Goal: Information Seeking & Learning: Learn about a topic

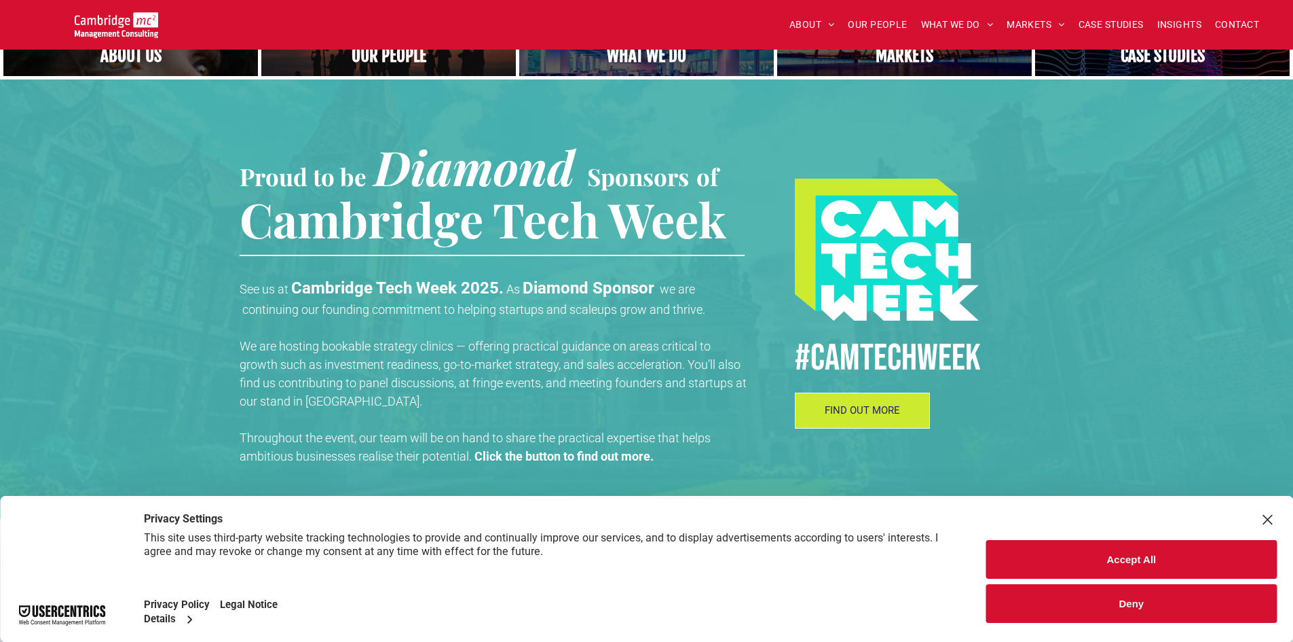
scroll to position [272, 0]
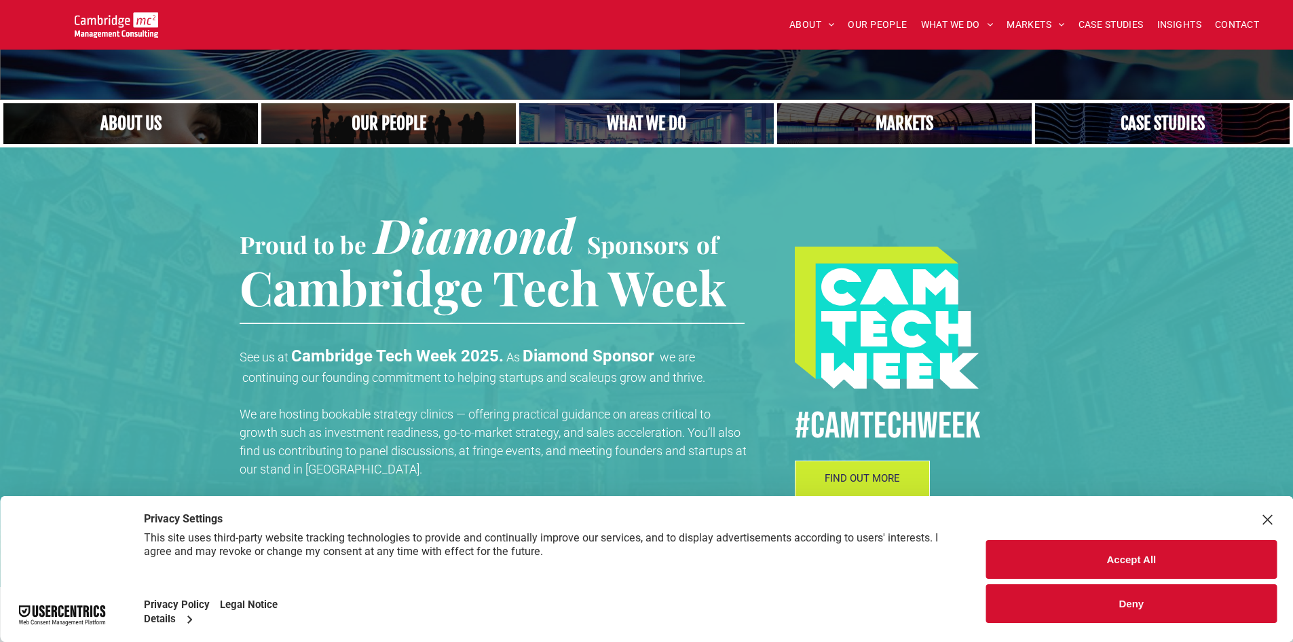
click at [642, 138] on link "A yoga teacher lifting his whole body off the ground in the peacock pose" at bounding box center [647, 123] width 270 height 43
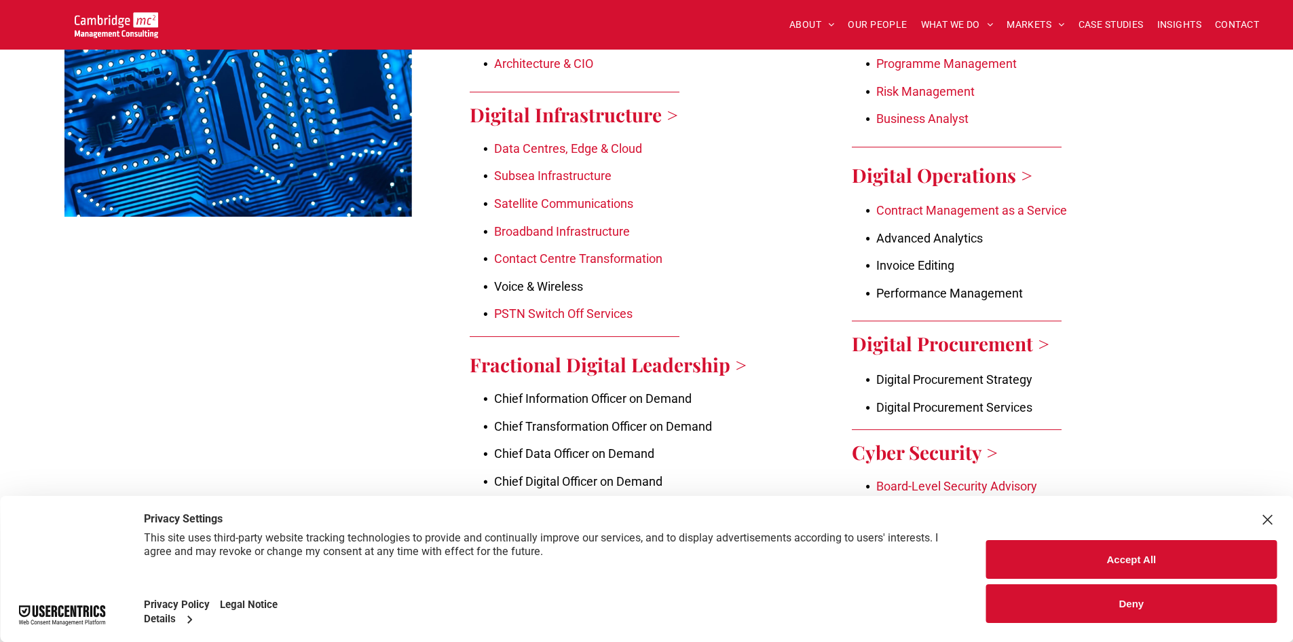
scroll to position [1494, 0]
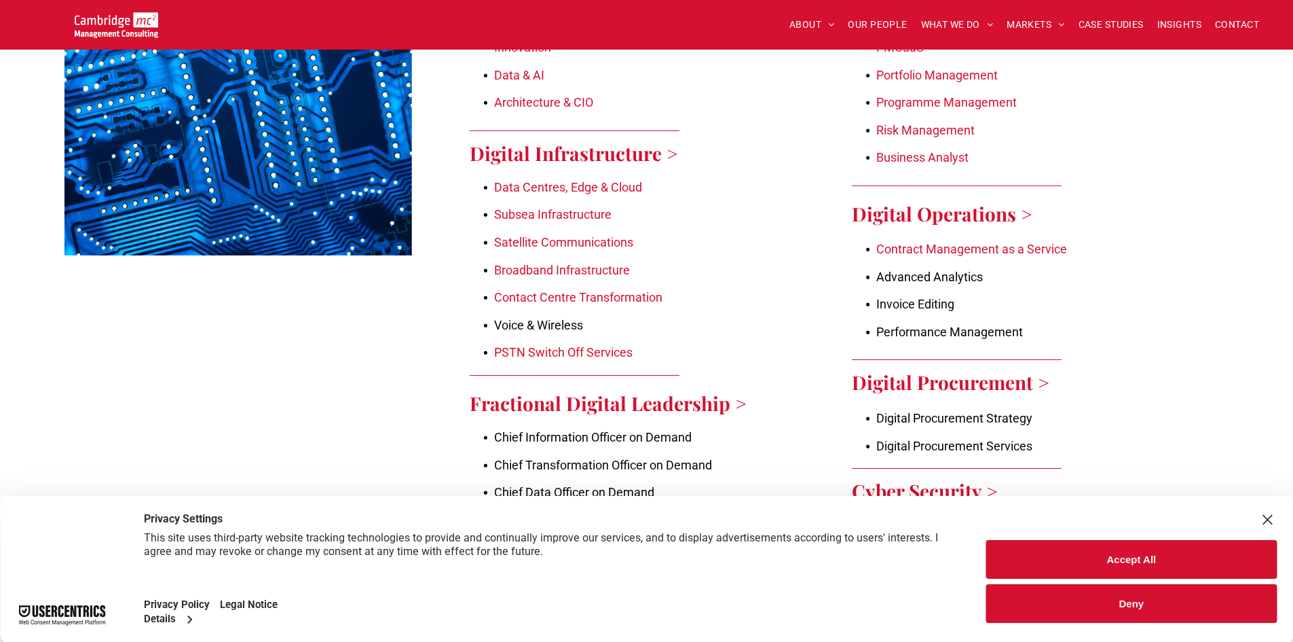
click at [589, 207] on link "Subsea Infrastructure" at bounding box center [552, 214] width 117 height 14
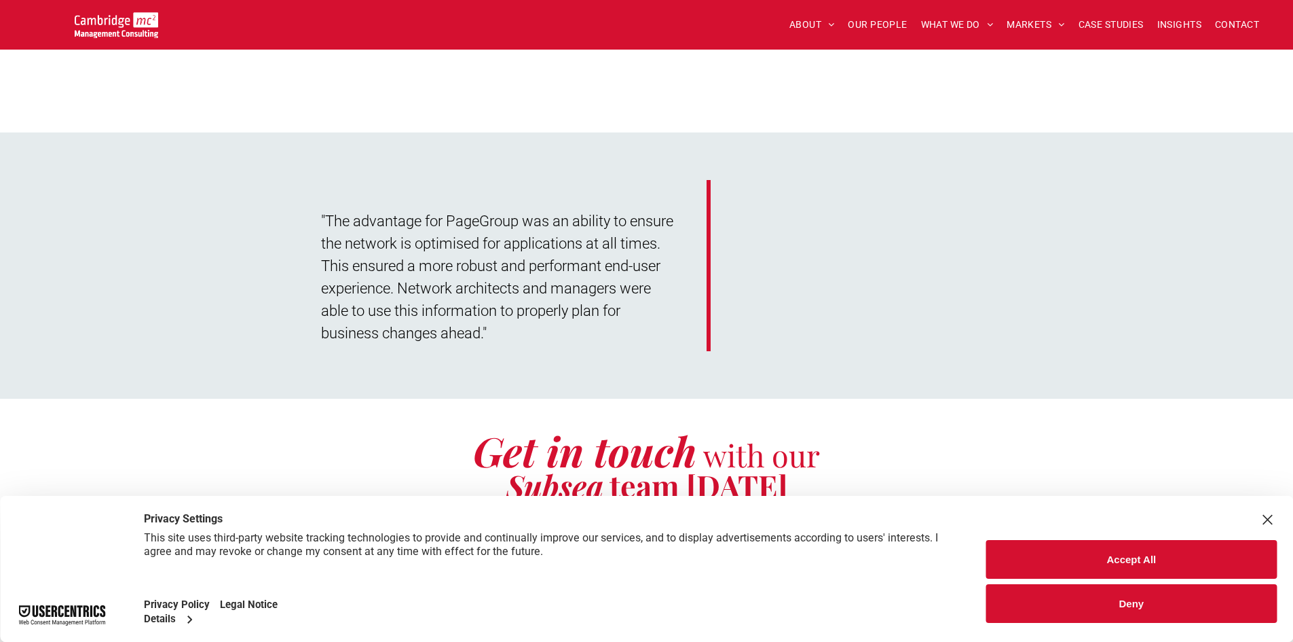
scroll to position [5436, 0]
